Goal: Task Accomplishment & Management: Manage account settings

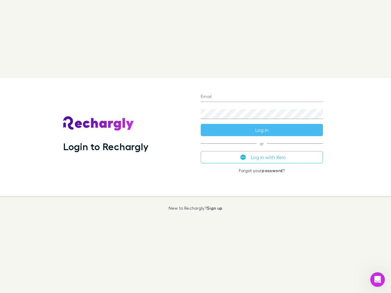
click at [195, 146] on div "Login to Rechargly" at bounding box center [126, 137] width 137 height 118
click at [262, 97] on input "Email" at bounding box center [261, 97] width 122 height 10
click at [262, 130] on button "Log in" at bounding box center [261, 130] width 122 height 12
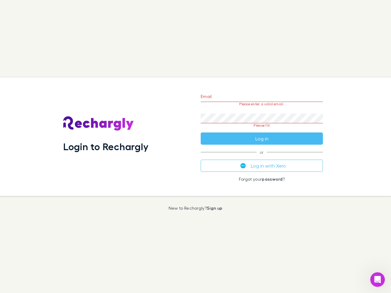
click at [262, 157] on div "Email Please enter a valid email. Password Please fill Log in or Log in with Xe…" at bounding box center [262, 137] width 132 height 118
click at [377, 280] on icon "Open Intercom Messenger" at bounding box center [377, 280] width 10 height 10
